Goal: Transaction & Acquisition: Purchase product/service

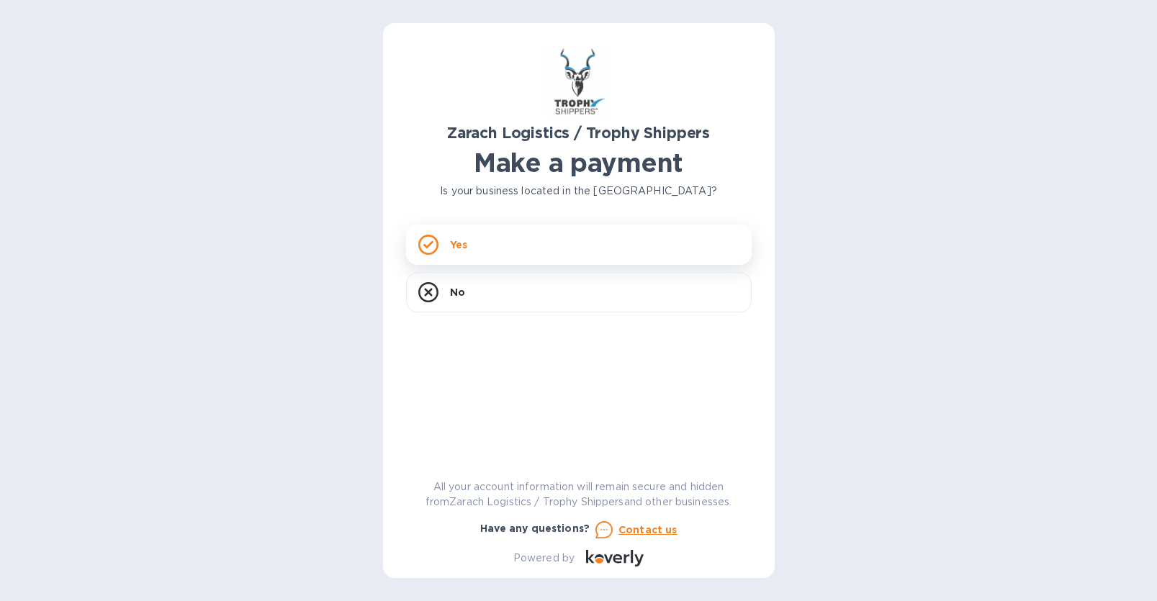
click at [548, 245] on div "Yes" at bounding box center [579, 245] width 346 height 40
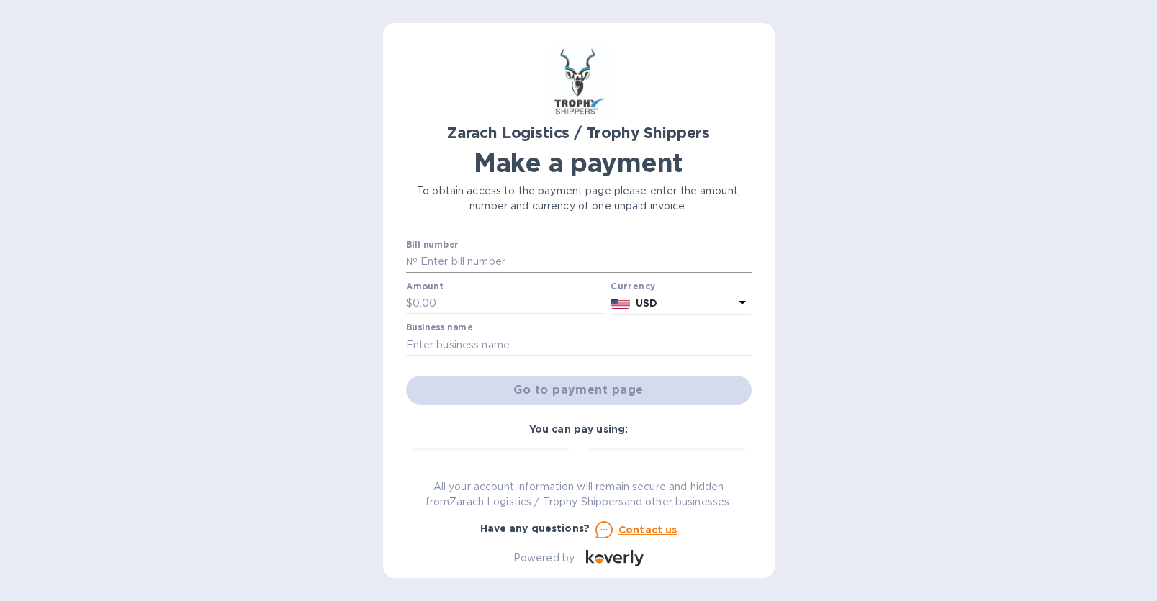
click at [519, 257] on input "text" at bounding box center [584, 262] width 334 height 22
paste input "B00174276"
type input "B00174276"
click at [428, 297] on input "text" at bounding box center [508, 304] width 193 height 22
type input "615"
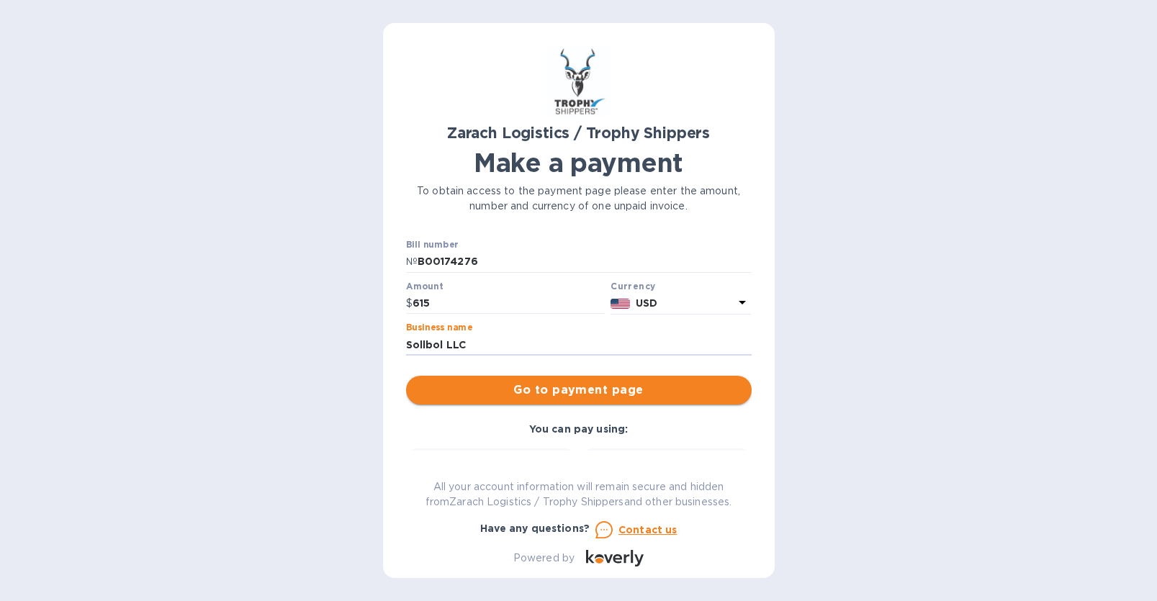
type input "Sollbol LLC"
click at [598, 387] on span "Go to payment page" at bounding box center [578, 390] width 322 height 17
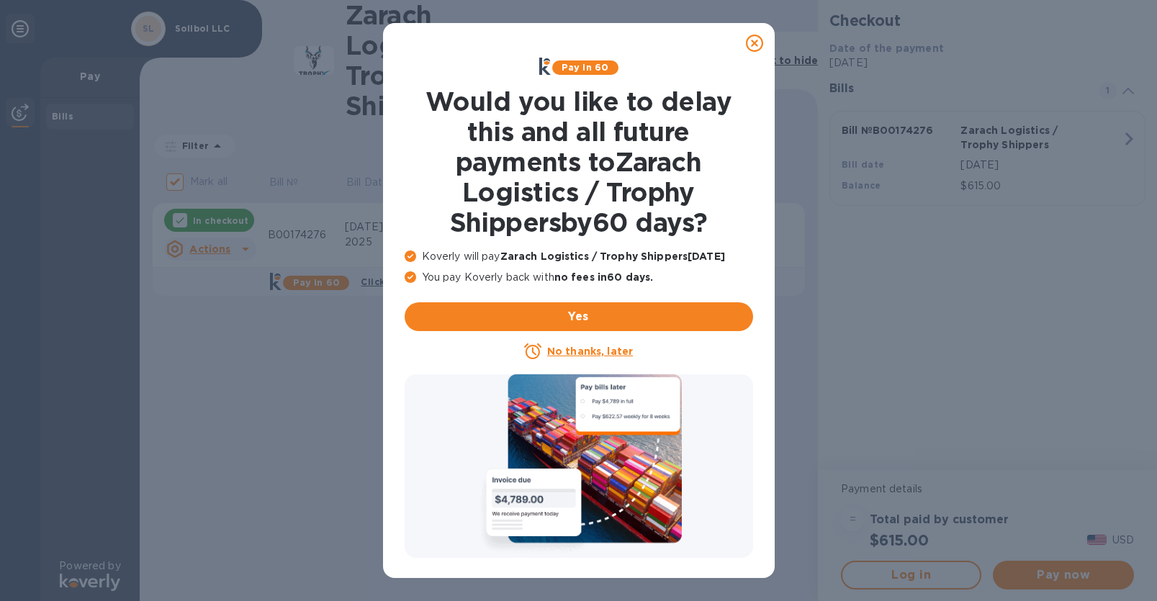
click at [758, 44] on icon at bounding box center [754, 43] width 17 height 17
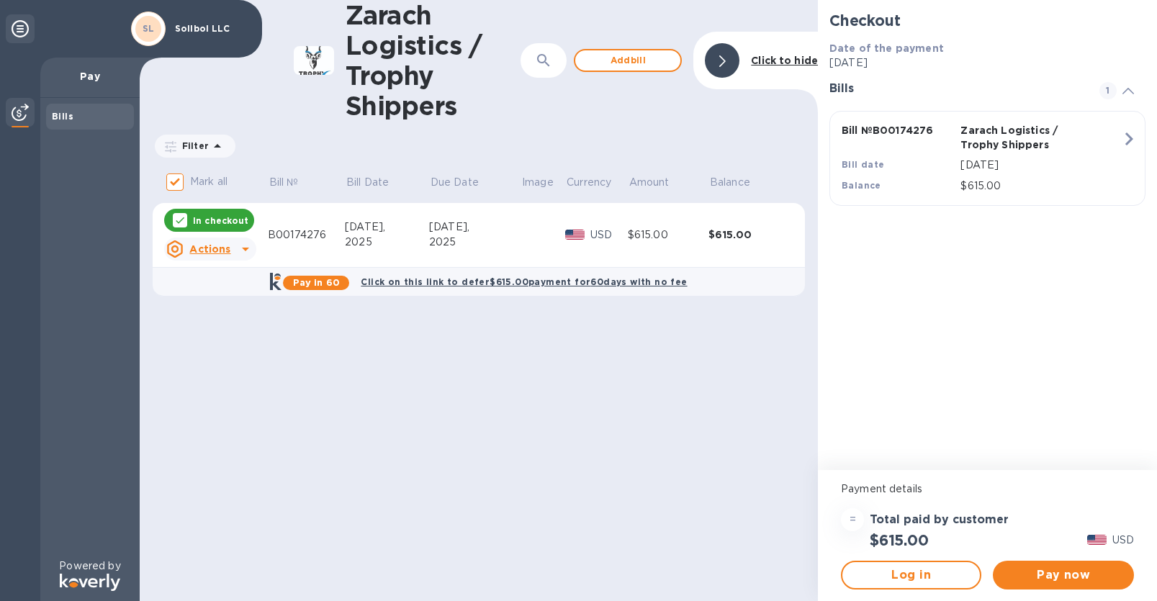
click at [247, 250] on icon at bounding box center [245, 248] width 17 height 17
click at [419, 457] on div at bounding box center [578, 300] width 1157 height 601
click at [1069, 579] on span "Pay now" at bounding box center [1062, 574] width 117 height 17
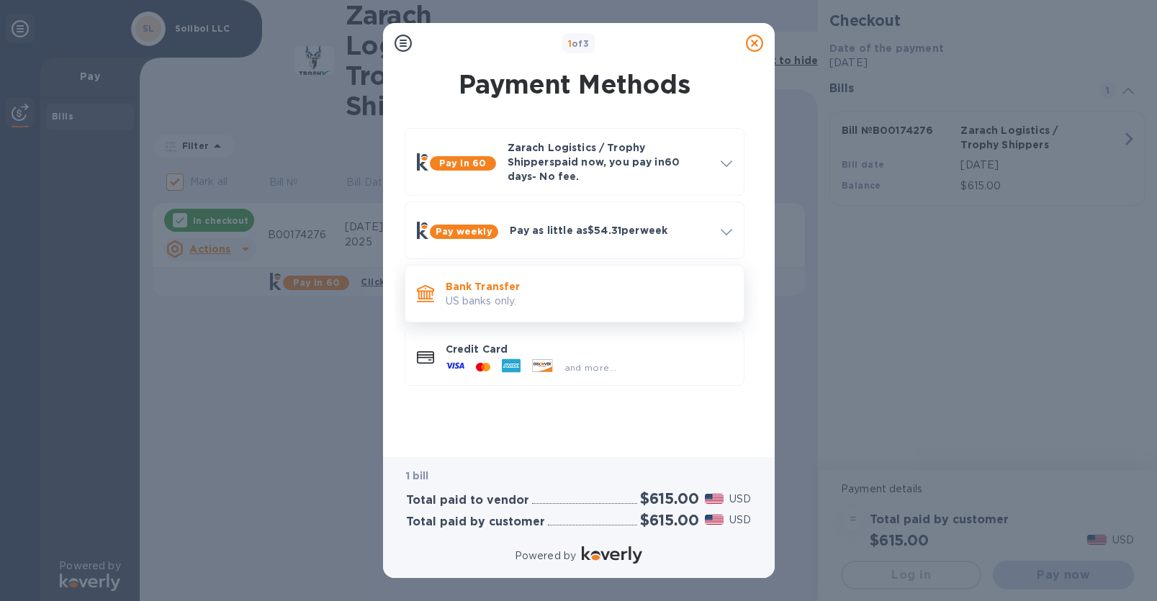
click at [484, 294] on p "US banks only." at bounding box center [589, 301] width 286 height 15
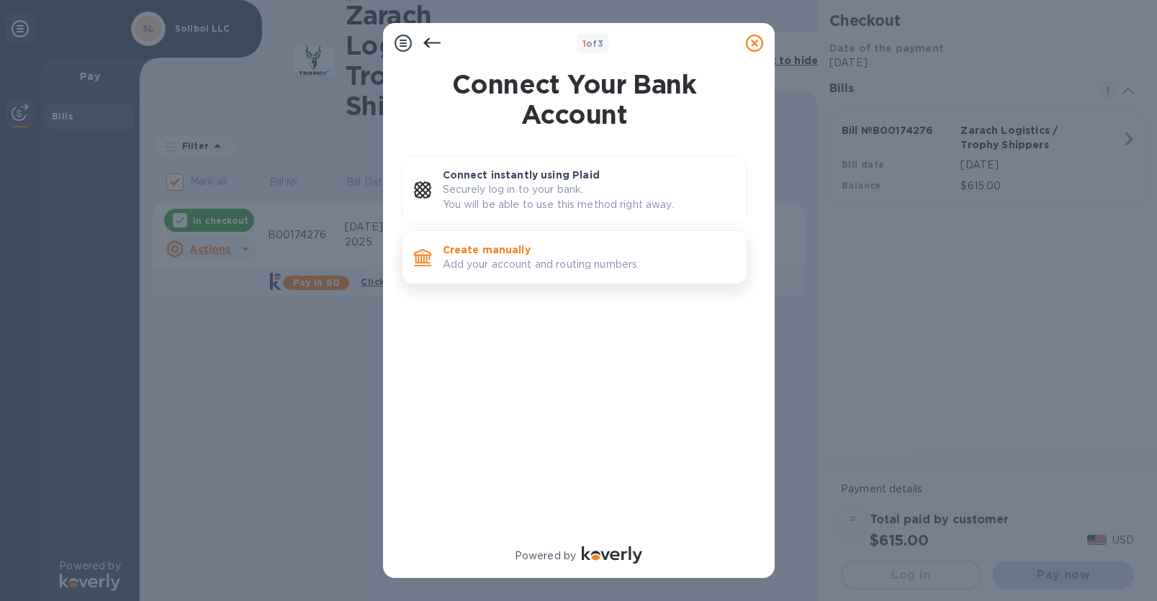
click at [484, 253] on p "Create manually" at bounding box center [589, 250] width 292 height 14
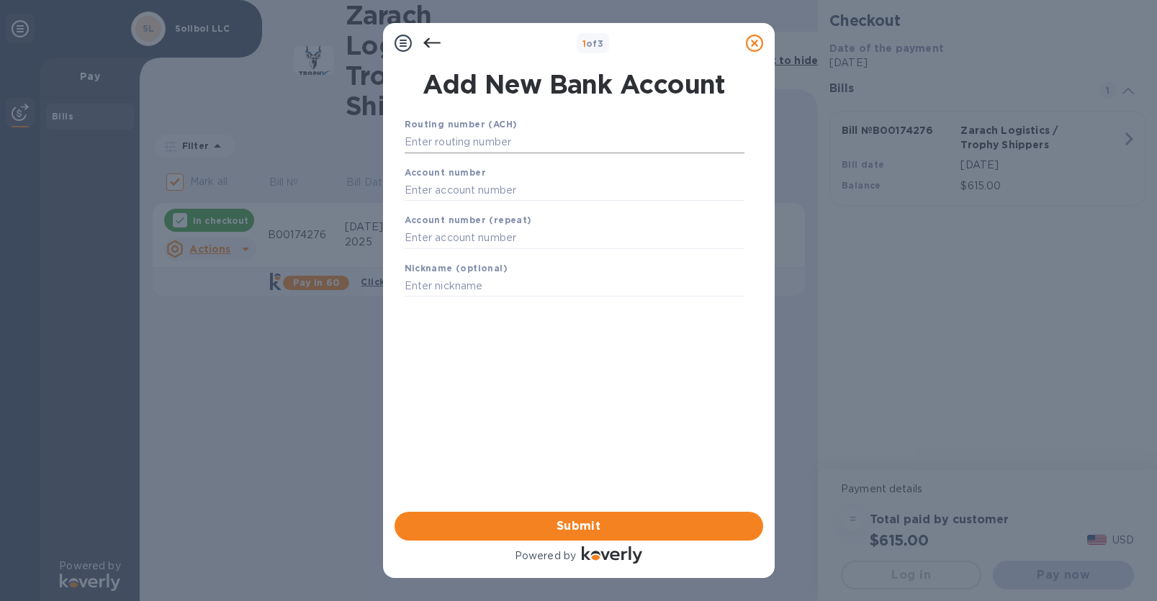
click at [449, 145] on input "text" at bounding box center [575, 143] width 340 height 22
paste input "71004 [PERSON_NAME] [PERSON_NAME][EMAIL_ADDRESS][DOMAIN_NAME] 609925256374 0214…"
click at [692, 137] on input "71004 [PERSON_NAME] [PERSON_NAME][EMAIL_ADDRESS][DOMAIN_NAME] 609925256374 0214…" at bounding box center [575, 143] width 340 height 22
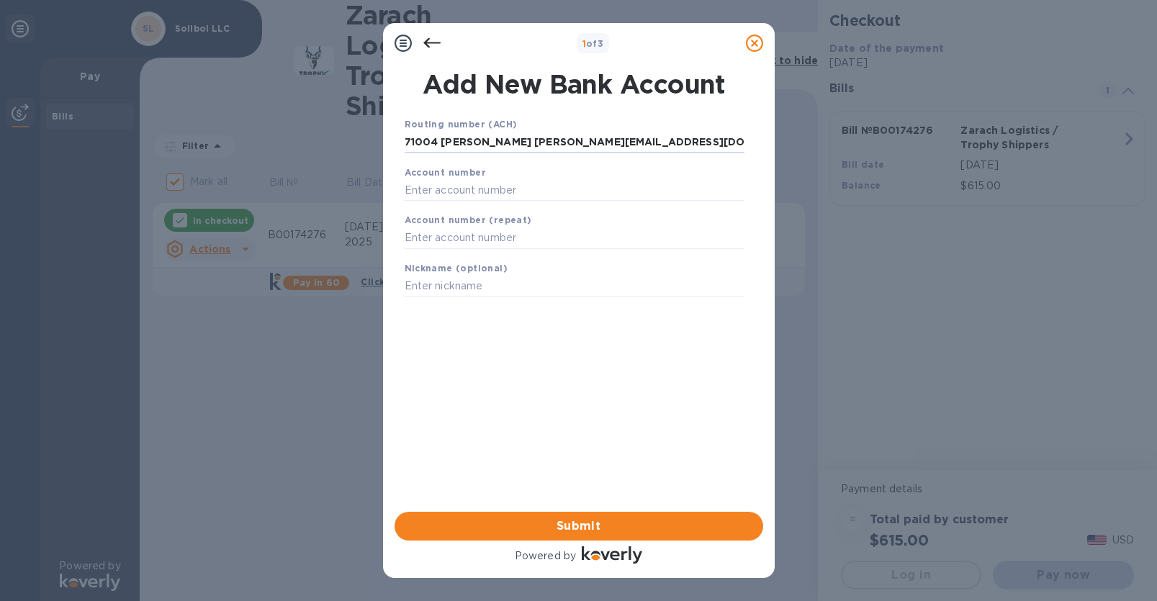
drag, startPoint x: 692, startPoint y: 137, endPoint x: 317, endPoint y: 139, distance: 375.8
click at [317, 139] on div "1 of 3 Add New Bank Account Routing number (ACH) 71004 [PERSON_NAME] [PERSON_NA…" at bounding box center [578, 300] width 1157 height 601
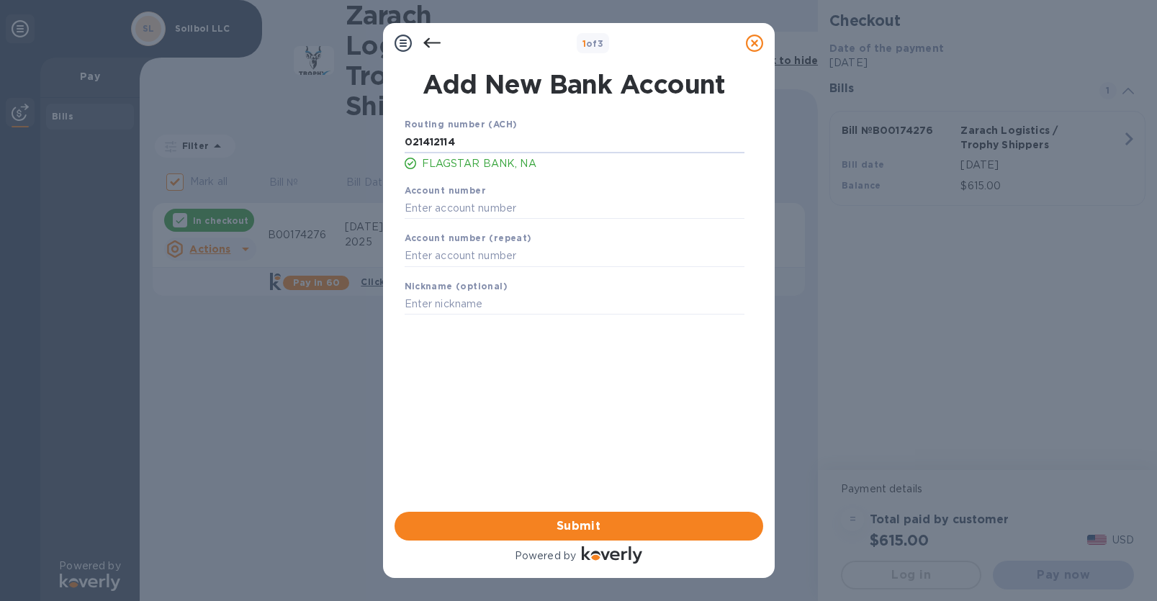
type input "021412114"
click at [473, 212] on input "text" at bounding box center [575, 208] width 340 height 22
paste input "609925256374"
type input "609925256374"
click at [461, 261] on input "text" at bounding box center [575, 256] width 340 height 22
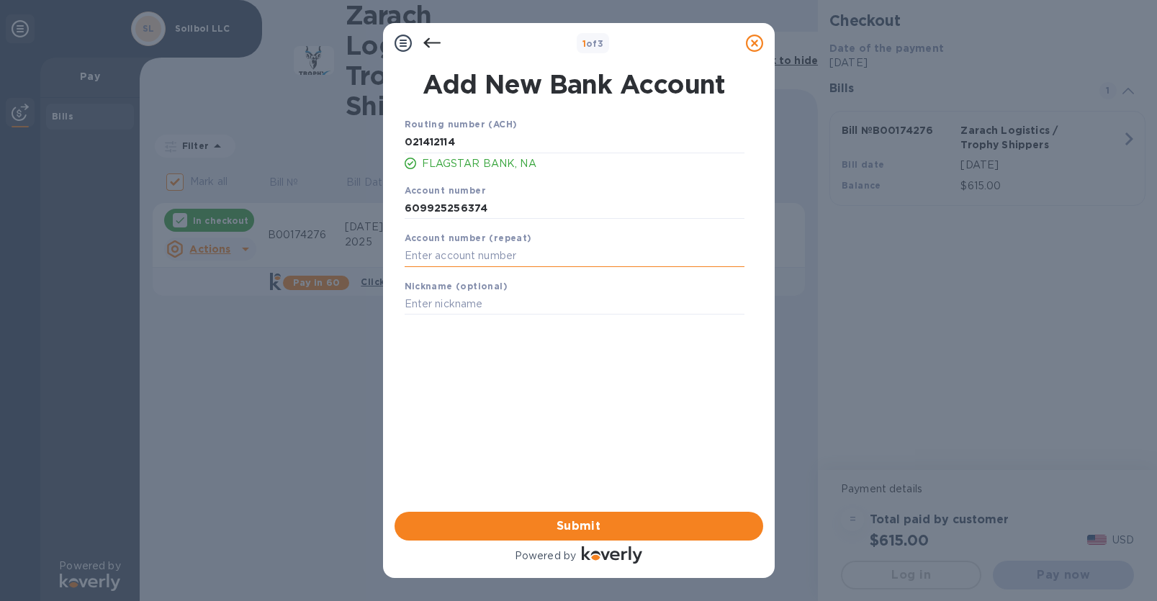
paste input "609925256374"
type input "609925256374"
click at [441, 309] on input "text" at bounding box center [575, 305] width 340 height 22
type input "Sollbol LLC"
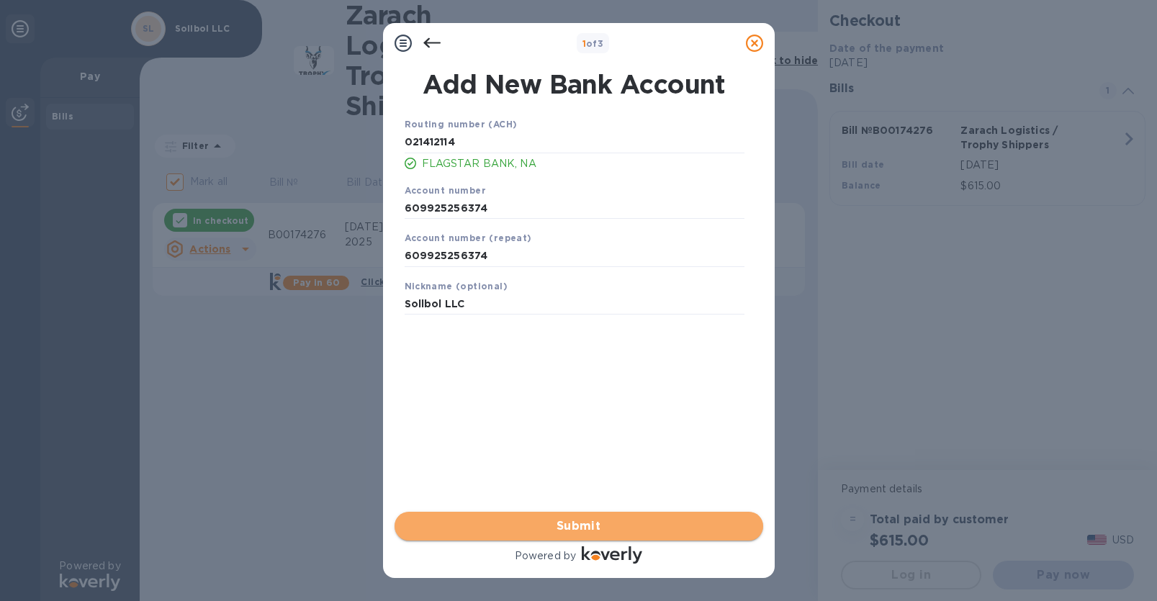
click at [569, 531] on span "Submit" at bounding box center [579, 526] width 346 height 17
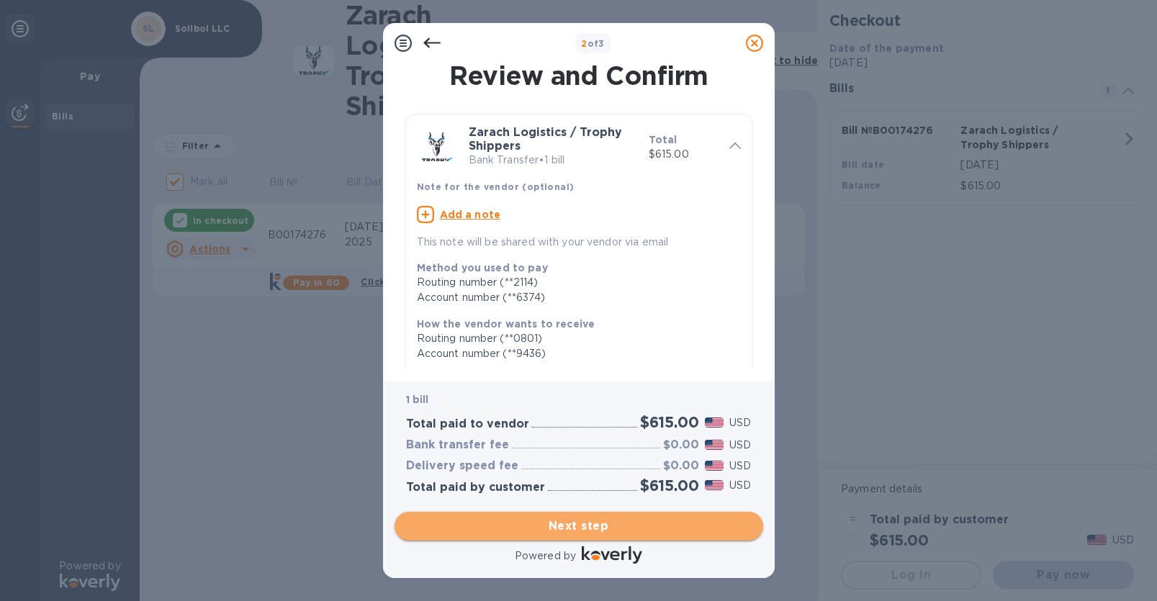
click at [571, 525] on span "Next step" at bounding box center [579, 526] width 346 height 17
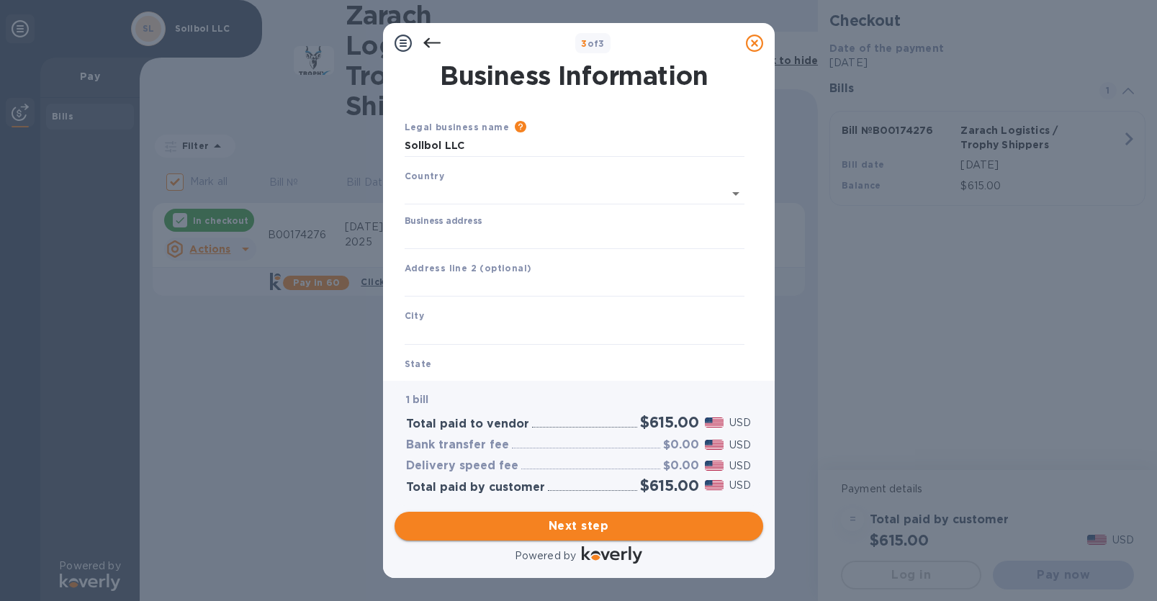
type input "[GEOGRAPHIC_DATA]"
click at [449, 238] on input "Business address" at bounding box center [575, 236] width 340 height 22
type input "4 COWPATH"
click at [463, 320] on div "City" at bounding box center [574, 323] width 351 height 48
click at [445, 331] on input "text" at bounding box center [575, 331] width 340 height 22
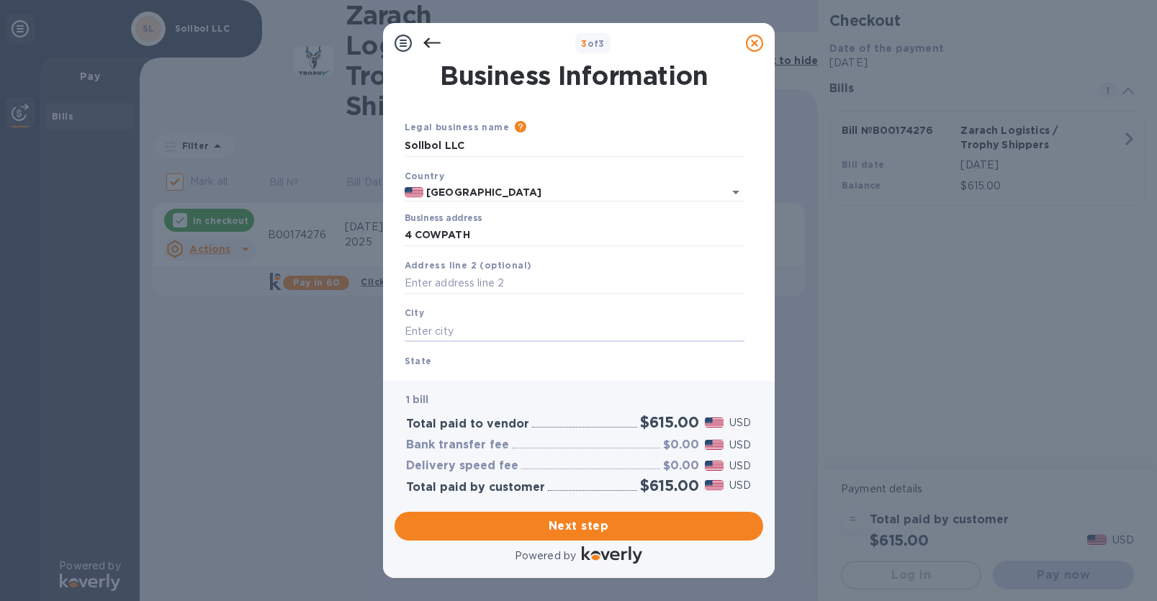
type input "L"
type input "[PERSON_NAME] Head"
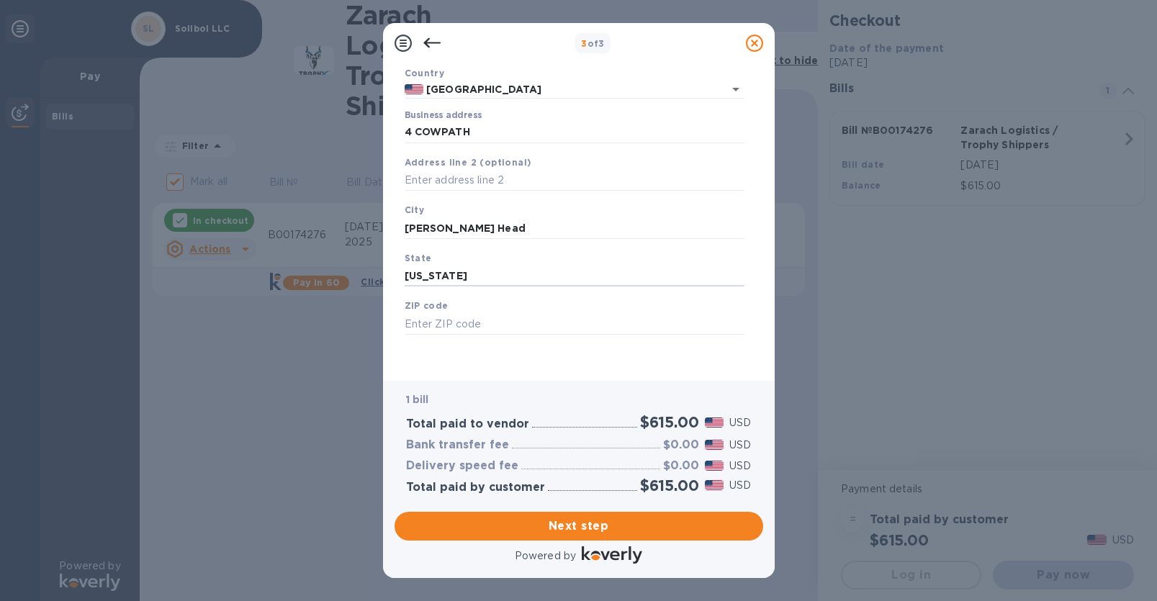
type input "[US_STATE]"
type input "11545"
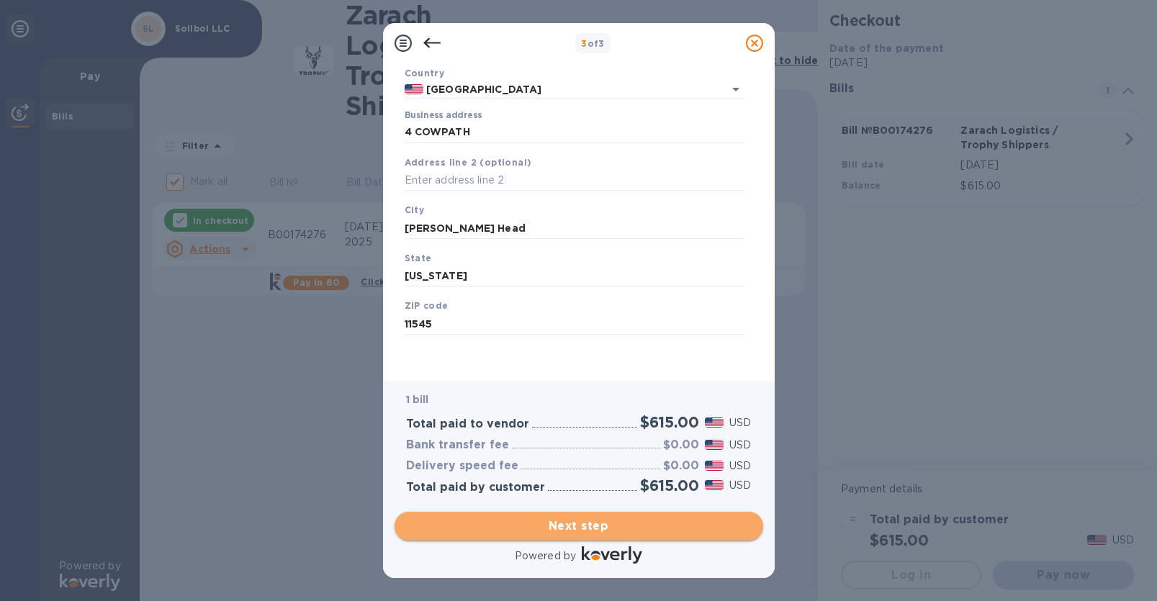
click at [569, 523] on span "Next step" at bounding box center [579, 526] width 346 height 17
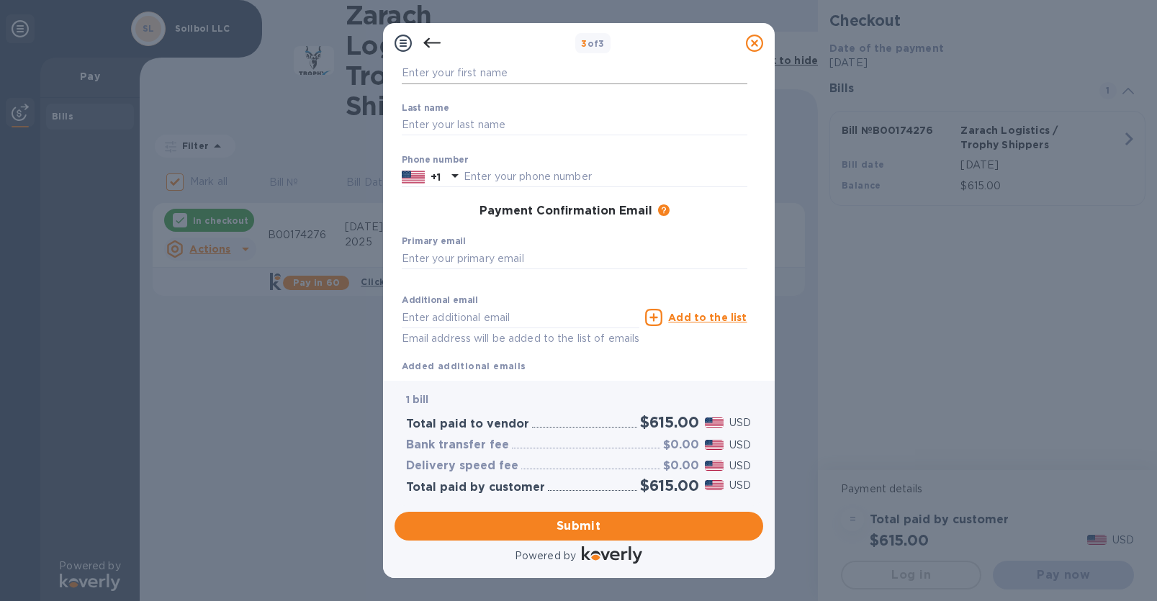
click at [492, 70] on input "text" at bounding box center [575, 74] width 346 height 22
type input "[PERSON_NAME]"
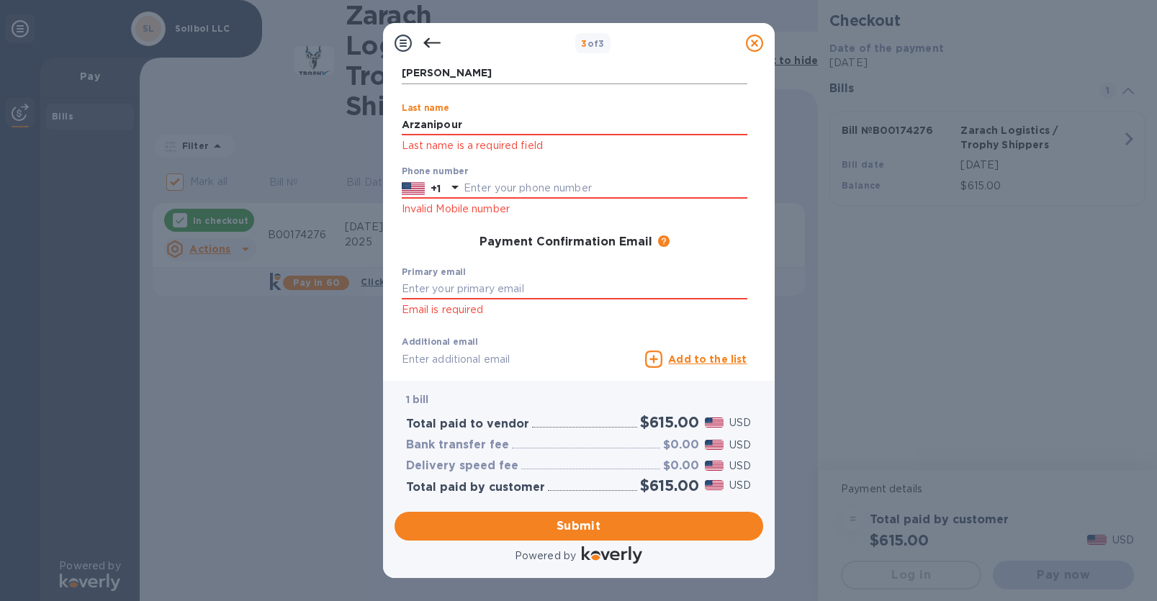
type input "Arzanipour"
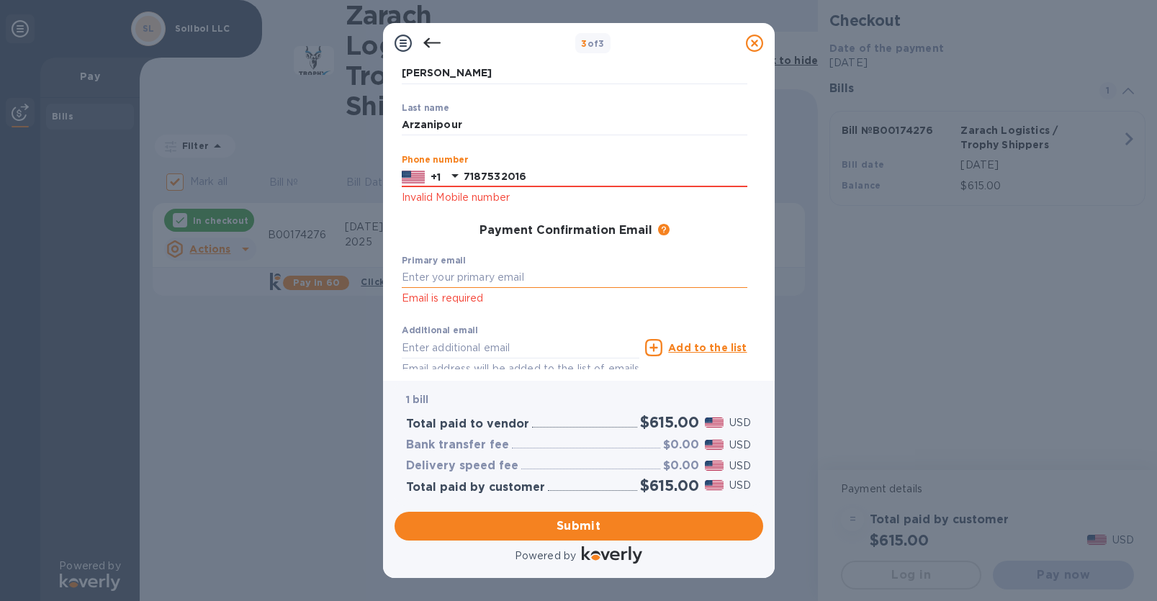
type input "7187532016"
click at [443, 284] on input "text" at bounding box center [575, 278] width 346 height 22
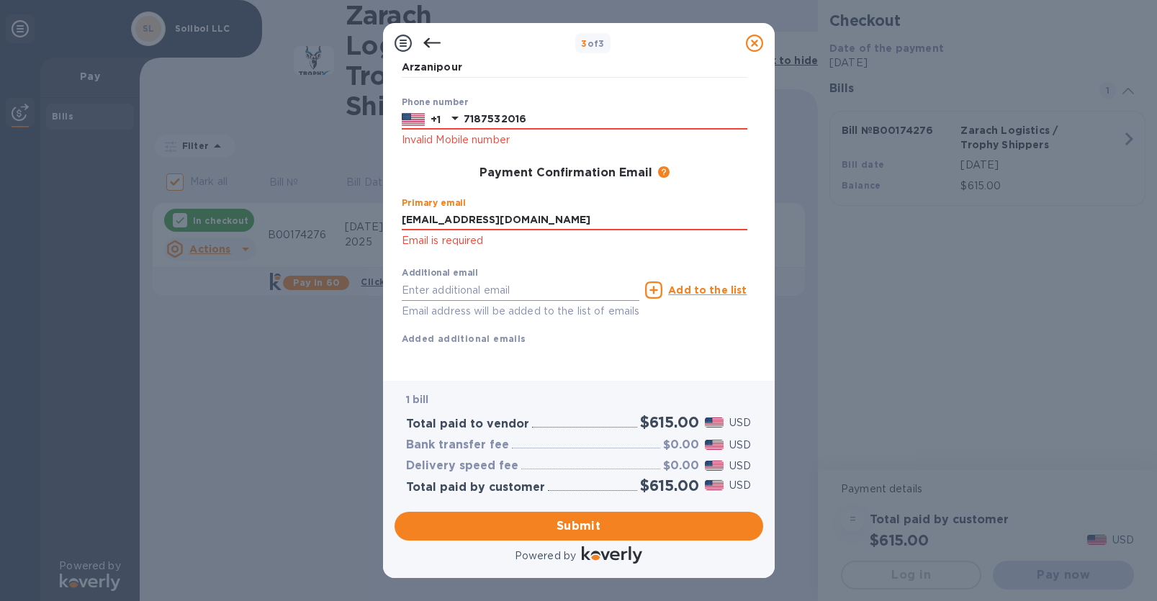
type input "[EMAIL_ADDRESS][DOMAIN_NAME]"
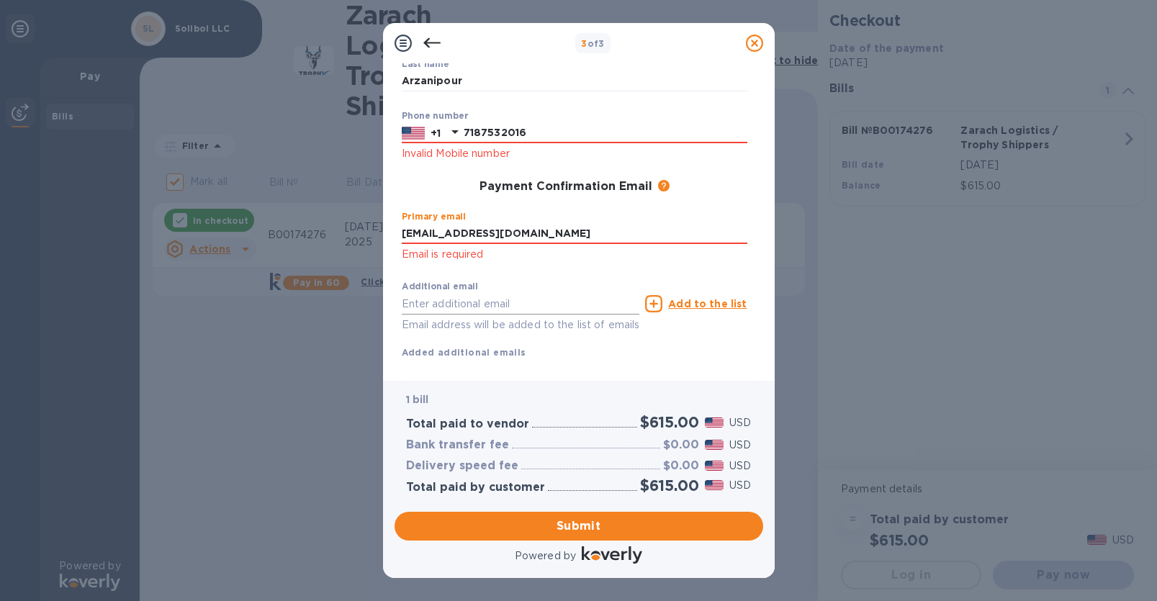
click at [506, 293] on input "text" at bounding box center [521, 304] width 238 height 22
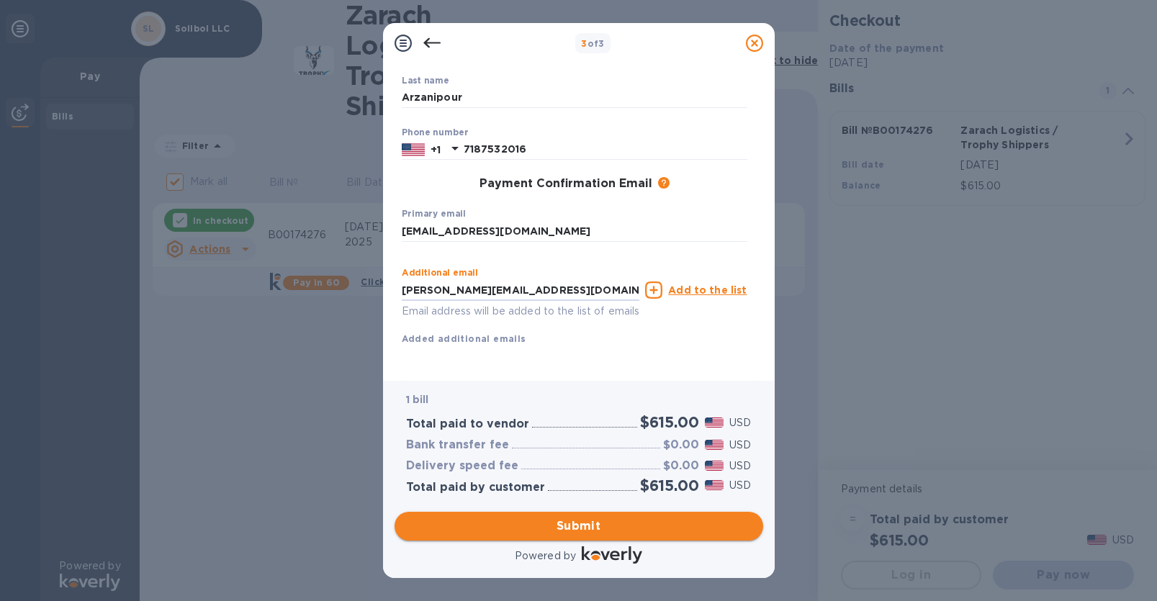
type input "[PERSON_NAME][EMAIL_ADDRESS][DOMAIN_NAME]"
click at [564, 529] on span "Submit" at bounding box center [579, 526] width 346 height 17
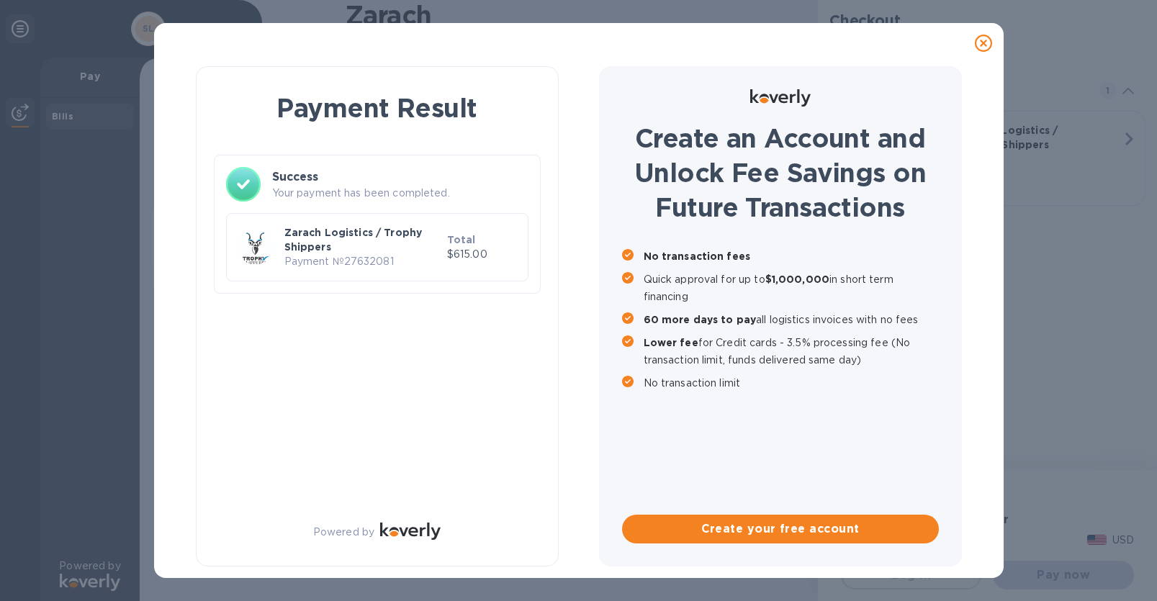
checkbox input "false"
